Goal: Information Seeking & Learning: Learn about a topic

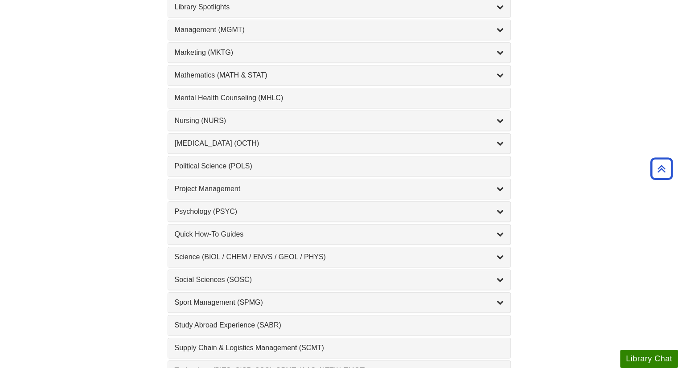
scroll to position [782, 0]
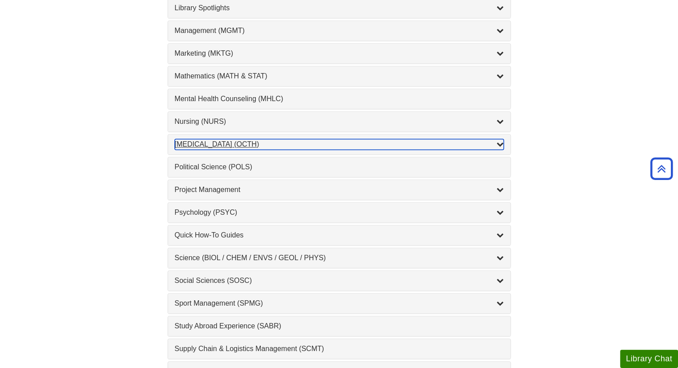
click at [196, 141] on div "[MEDICAL_DATA] (OCTH) , 2 guides" at bounding box center [339, 144] width 329 height 11
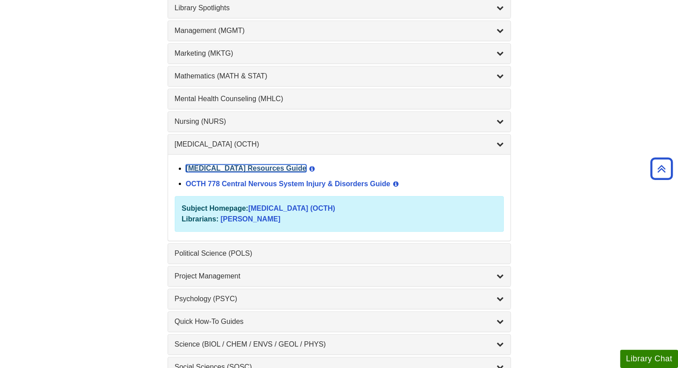
click at [278, 164] on link "[MEDICAL_DATA] Resources Guide" at bounding box center [246, 168] width 121 height 8
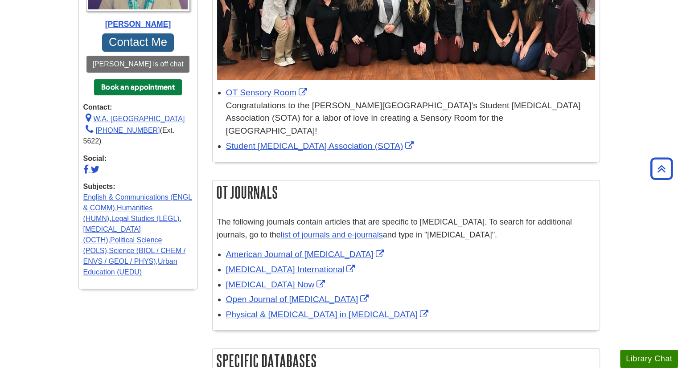
scroll to position [281, 0]
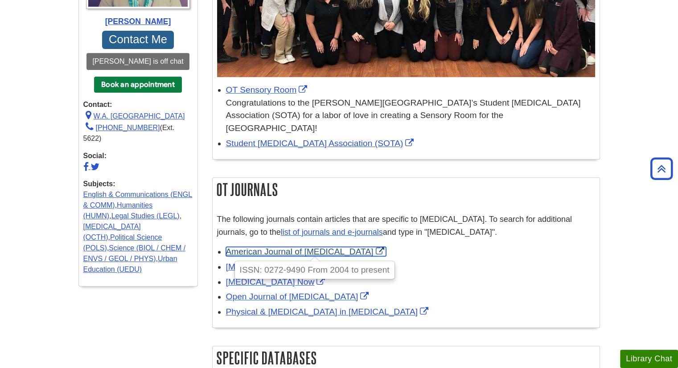
click at [300, 247] on link "American Journal of [MEDICAL_DATA]" at bounding box center [306, 251] width 160 height 9
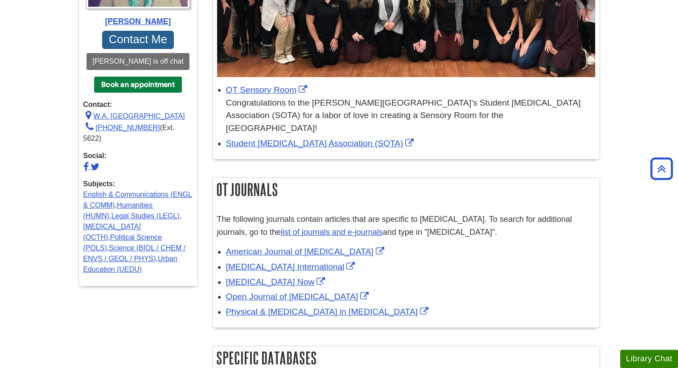
click at [447, 290] on div "Open Journal of [MEDICAL_DATA]" at bounding box center [410, 296] width 369 height 13
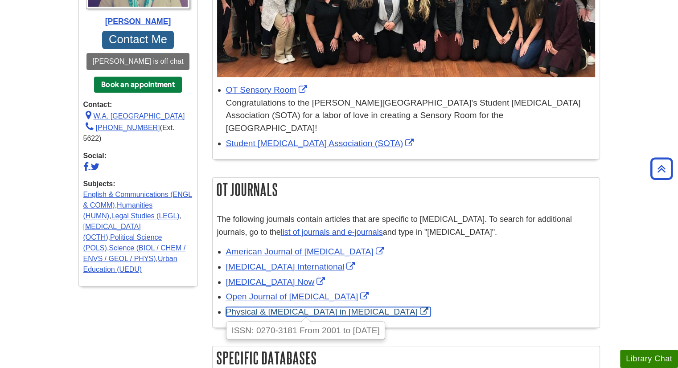
click at [355, 307] on link "Physical & [MEDICAL_DATA] in [MEDICAL_DATA]" at bounding box center [328, 311] width 204 height 9
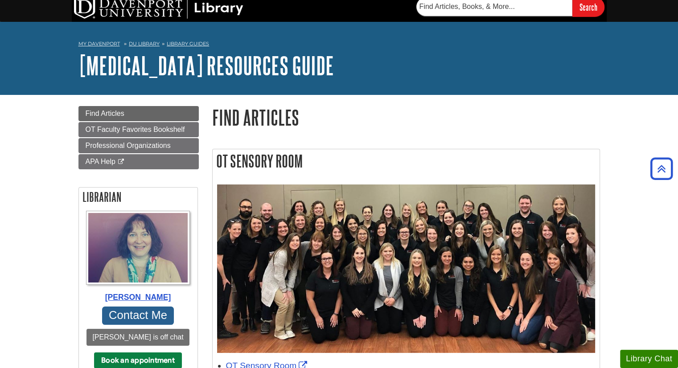
scroll to position [0, 0]
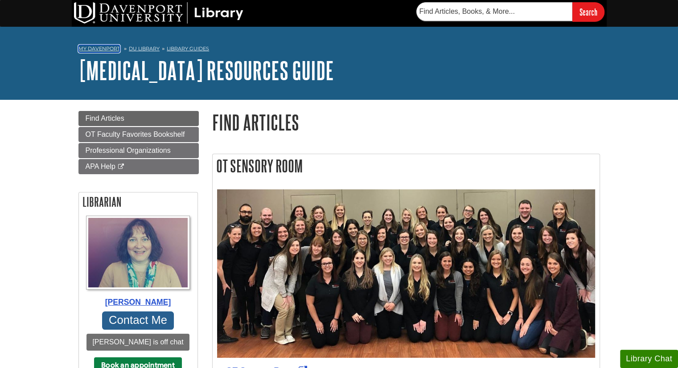
click at [103, 45] on link "My Davenport" at bounding box center [98, 49] width 41 height 8
